Goal: Information Seeking & Learning: Learn about a topic

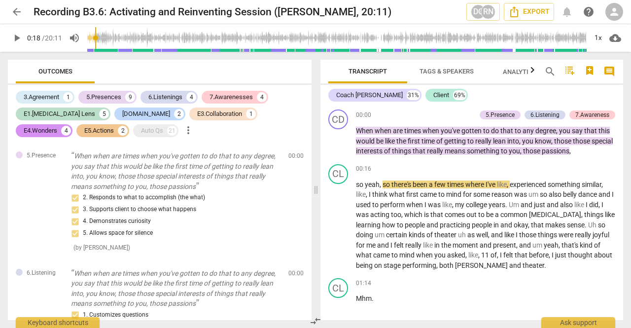
click at [611, 8] on span "person" at bounding box center [614, 12] width 12 height 12
click at [607, 27] on li "Login" at bounding box center [605, 24] width 35 height 24
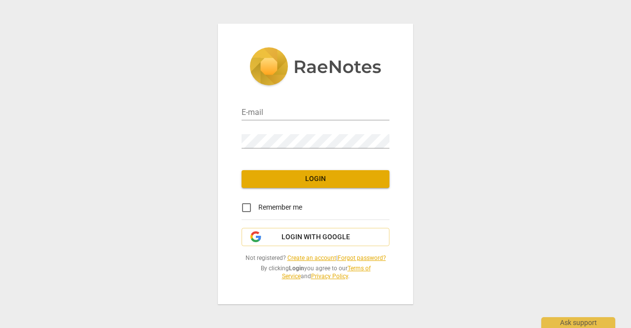
type input "[EMAIL_ADDRESS][DOMAIN_NAME]"
click at [328, 176] on span "Login" at bounding box center [315, 179] width 132 height 10
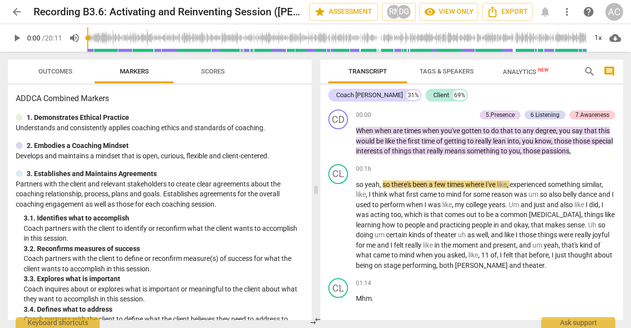
click at [40, 4] on div "arrow_back Recording B3.6: Activating and Reinventing Session ([PERSON_NAME], 2…" at bounding box center [315, 12] width 615 height 18
click at [18, 11] on span "arrow_back" at bounding box center [17, 12] width 12 height 12
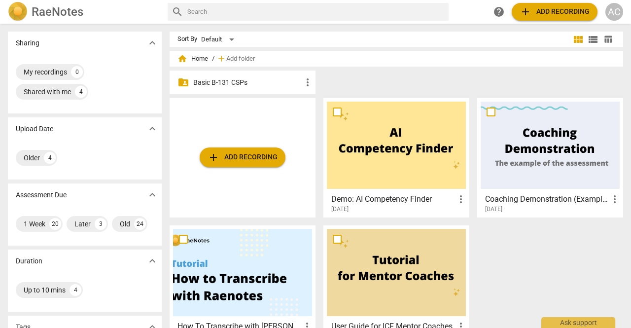
click at [244, 78] on p "Basic B-131 CSPs" at bounding box center [247, 82] width 108 height 10
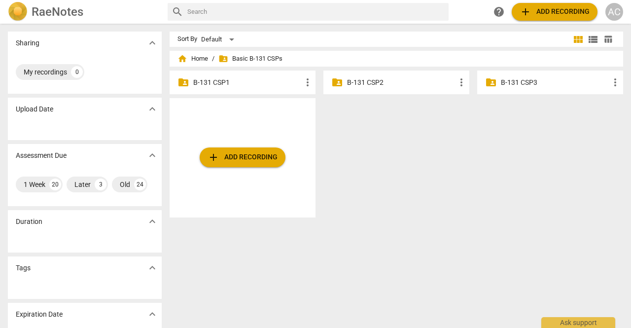
click at [380, 82] on p "B-131 CSP2" at bounding box center [401, 82] width 108 height 10
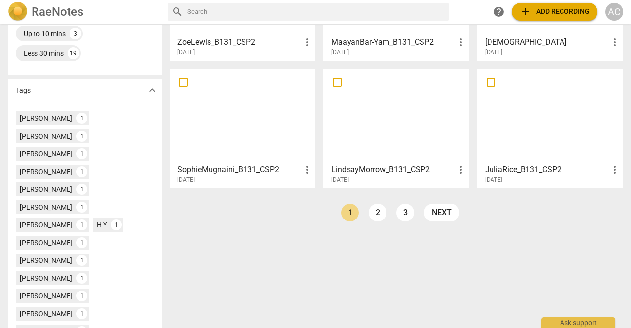
scroll to position [295, 0]
